Goal: Check status: Check status

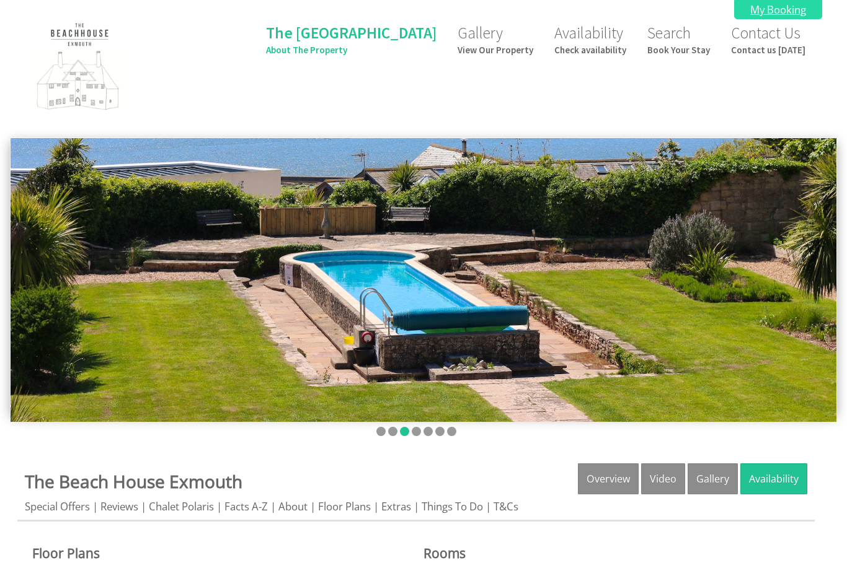
click at [767, 14] on link "My Booking" at bounding box center [778, 9] width 88 height 19
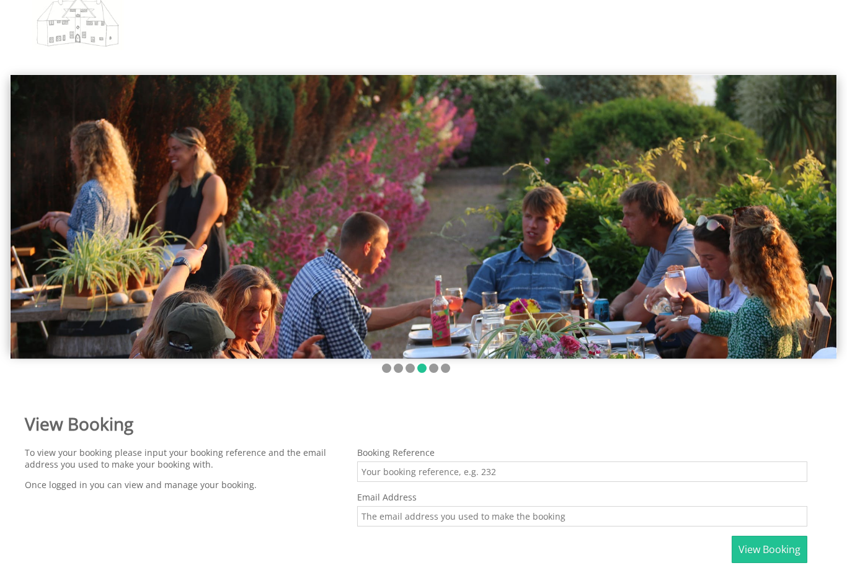
scroll to position [97, 0]
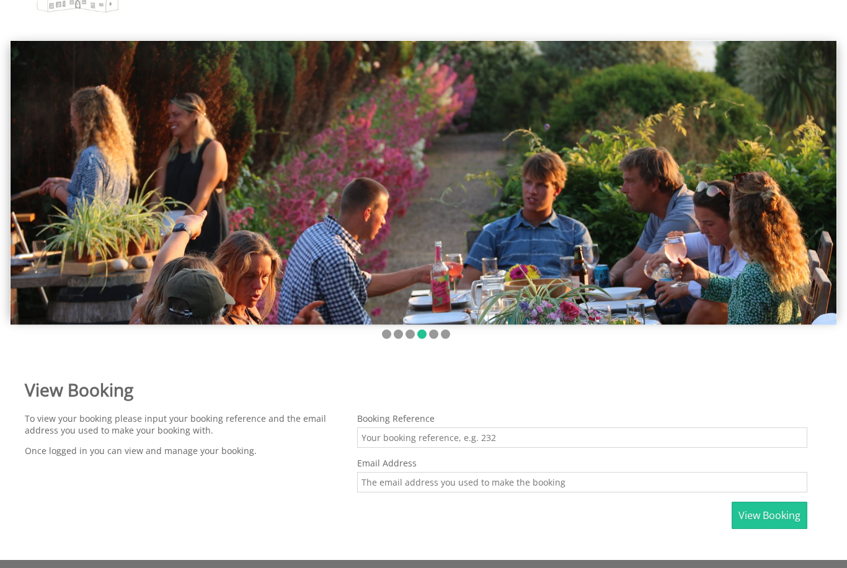
click at [403, 436] on input "Booking Reference" at bounding box center [582, 438] width 450 height 20
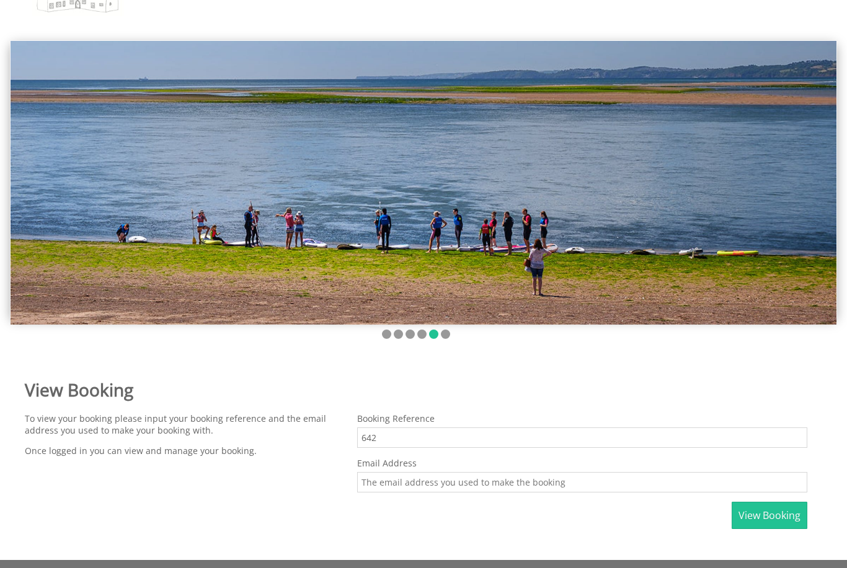
type input "642"
click at [382, 477] on input "Email Address" at bounding box center [582, 482] width 450 height 20
type input "j"
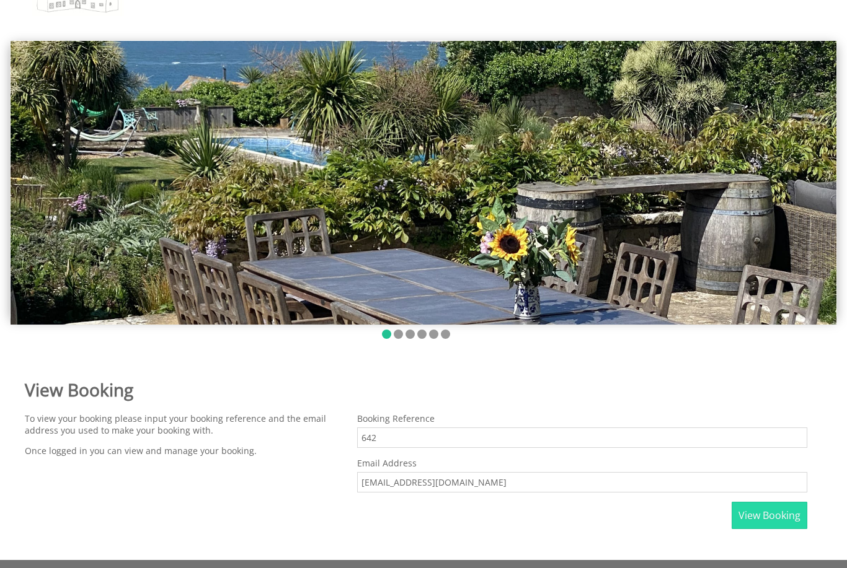
type input "[EMAIL_ADDRESS][DOMAIN_NAME]"
click at [757, 522] on span "View Booking" at bounding box center [769, 516] width 62 height 14
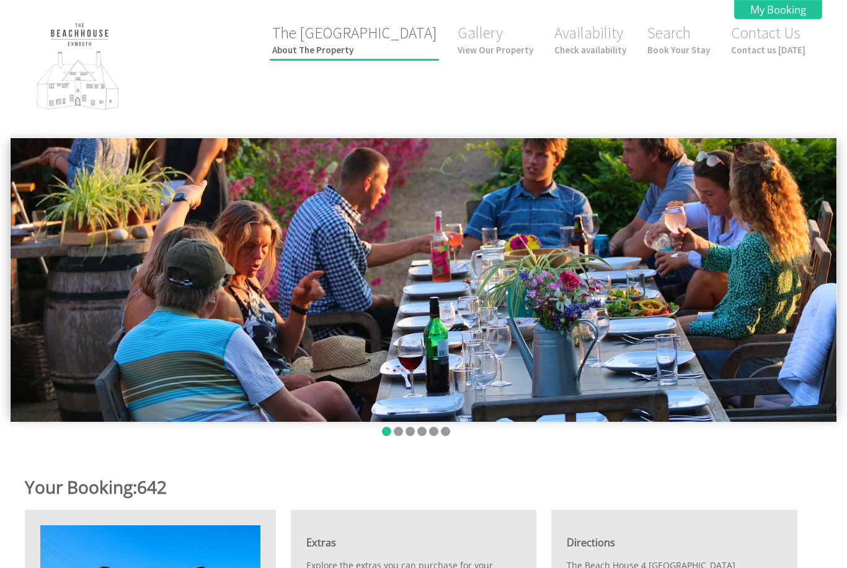
click at [377, 45] on small "About The Property" at bounding box center [354, 50] width 164 height 12
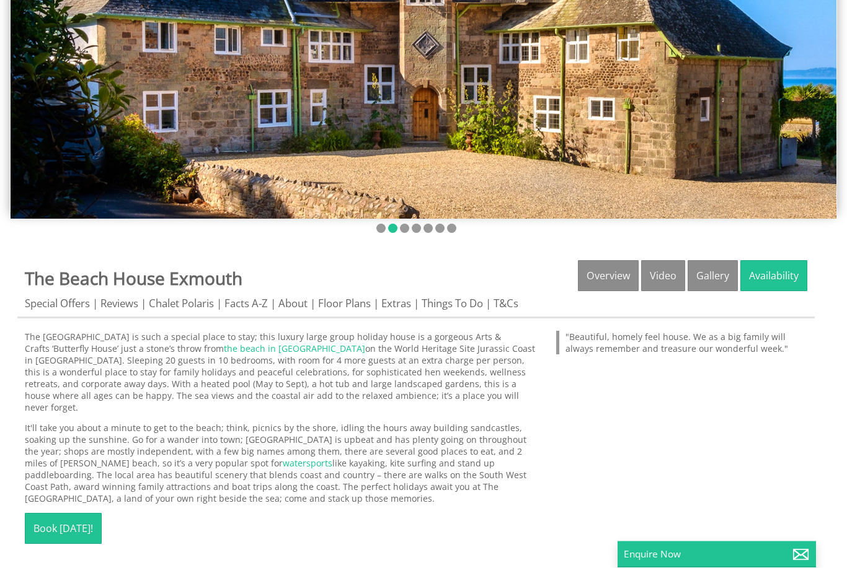
scroll to position [203, 0]
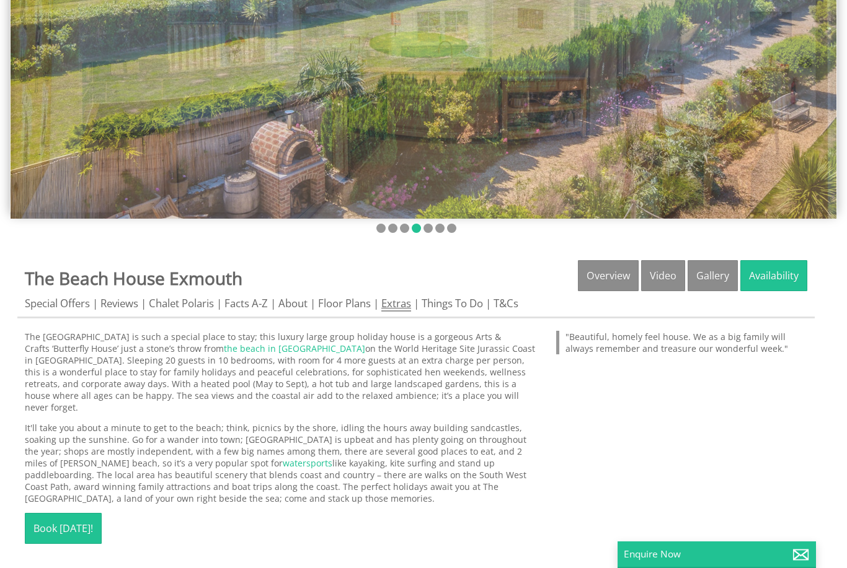
click at [397, 311] on link "Extras" at bounding box center [396, 303] width 30 height 15
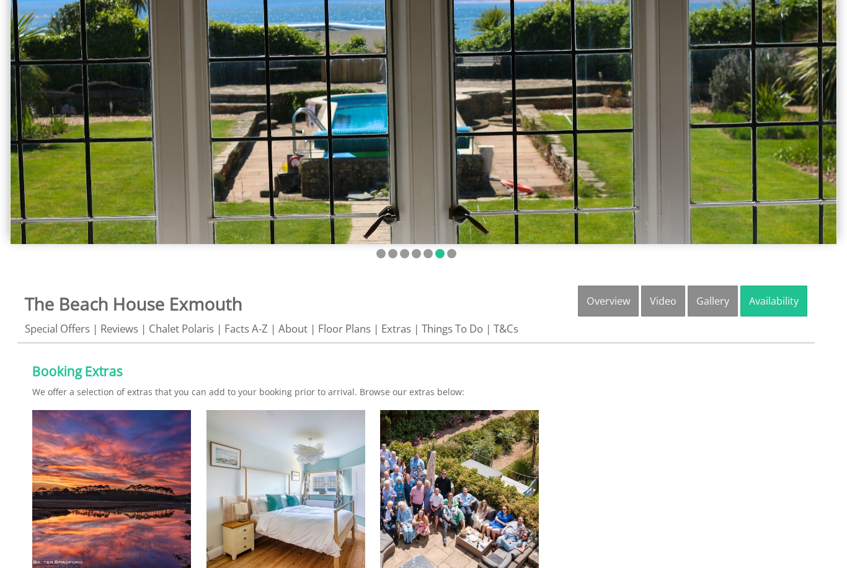
scroll to position [178, 0]
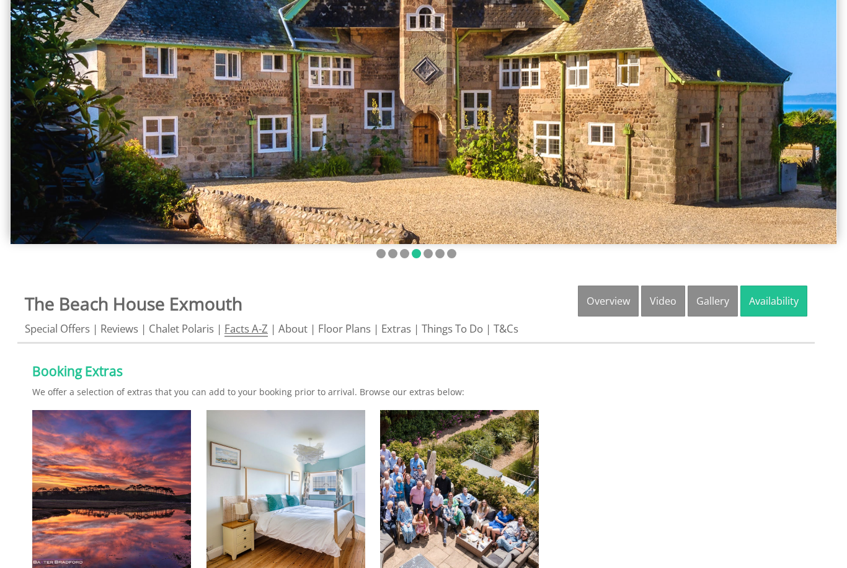
click at [250, 325] on link "Facts A-Z" at bounding box center [245, 329] width 43 height 15
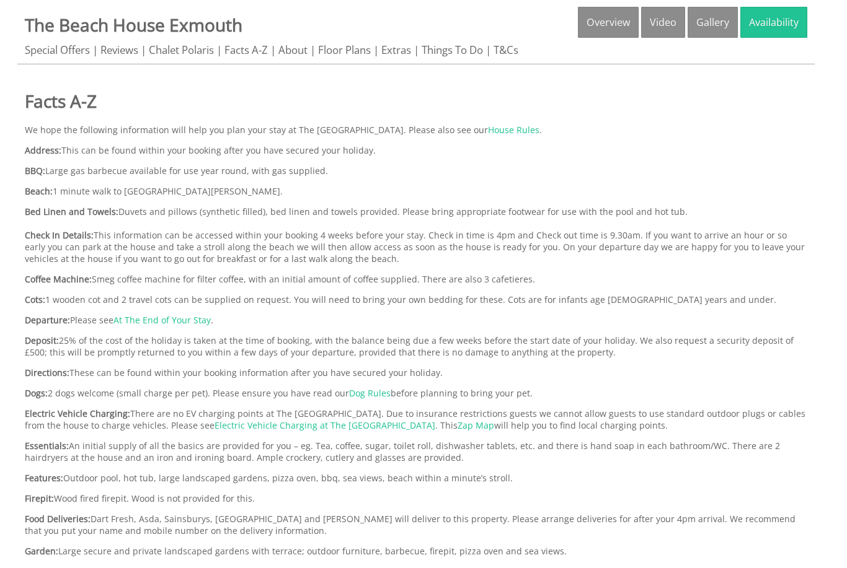
scroll to position [457, 0]
click at [216, 431] on link "Electric Vehicle Charging at The [GEOGRAPHIC_DATA]" at bounding box center [324, 426] width 221 height 12
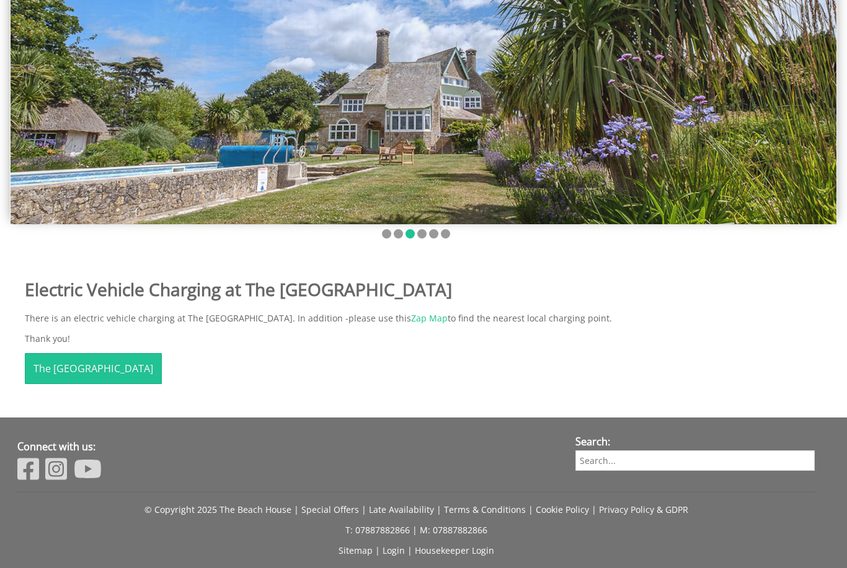
scroll to position [198, 0]
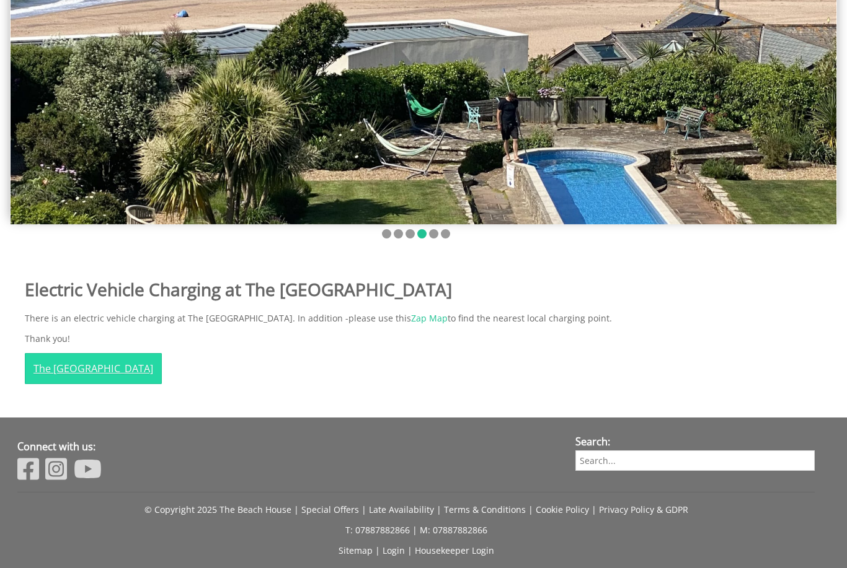
click at [67, 368] on link "The [GEOGRAPHIC_DATA]" at bounding box center [93, 368] width 137 height 31
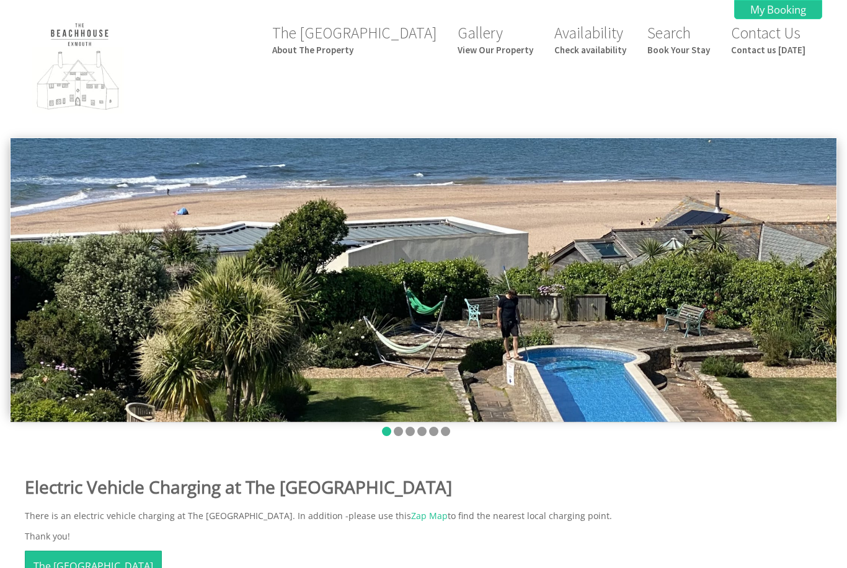
scroll to position [198, 0]
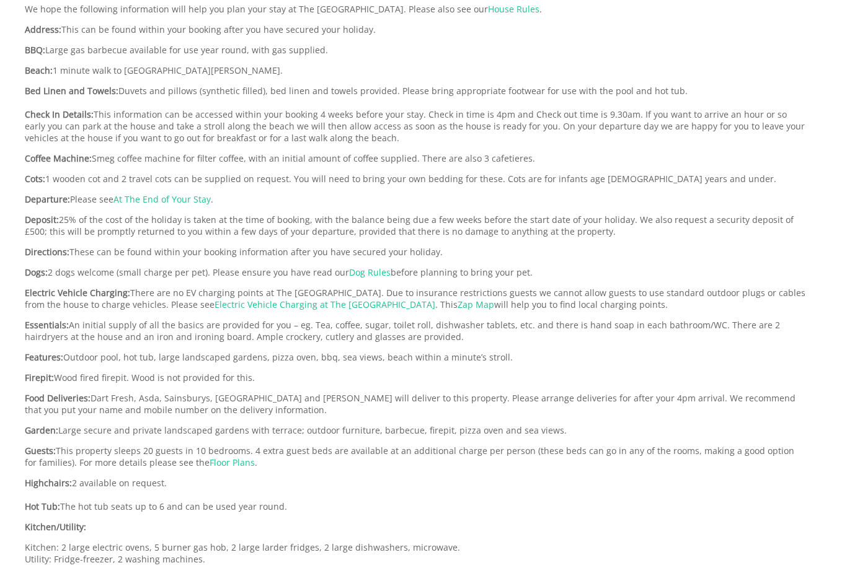
scroll to position [578, 0]
